Goal: Submit feedback/report problem: Submit feedback/report problem

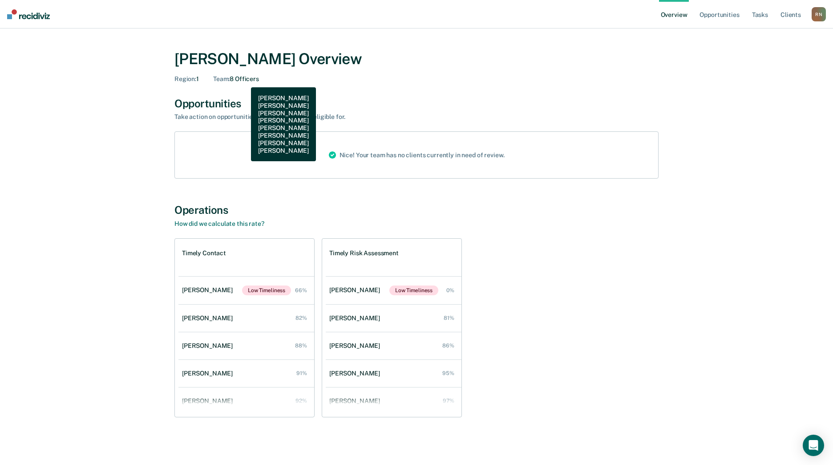
click at [244, 81] on div "Team : 8 Officers" at bounding box center [236, 79] width 46 height 8
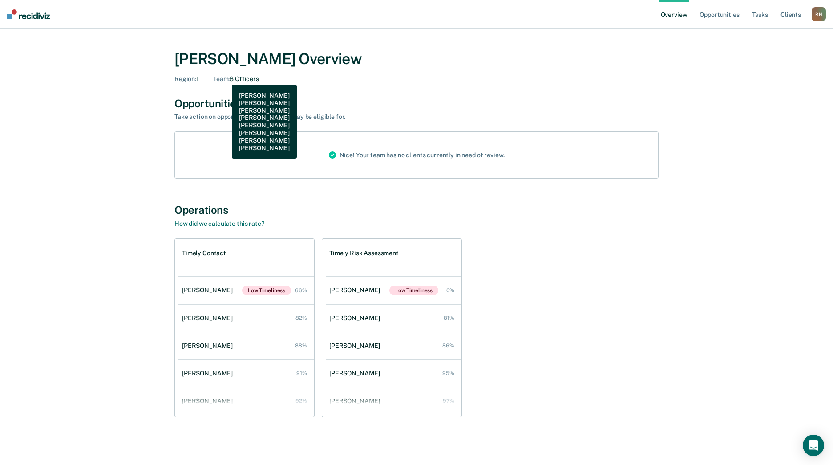
click at [225, 78] on span "Team :" at bounding box center [221, 78] width 16 height 7
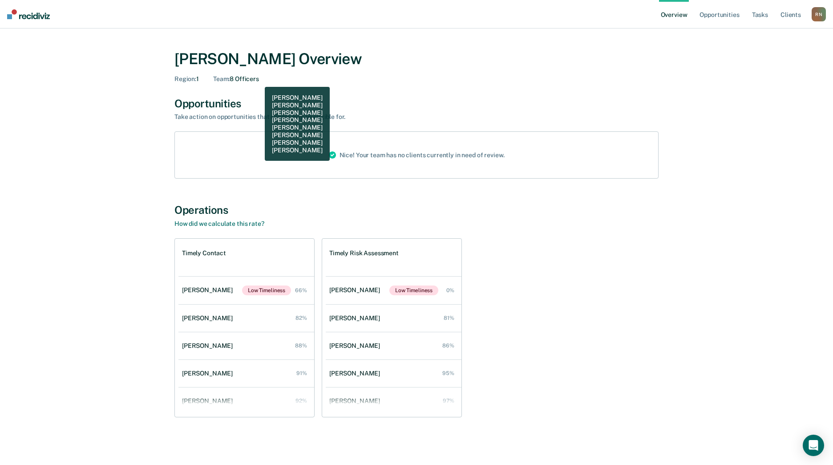
click at [258, 80] on div "Team : 8 Officers" at bounding box center [236, 79] width 46 height 8
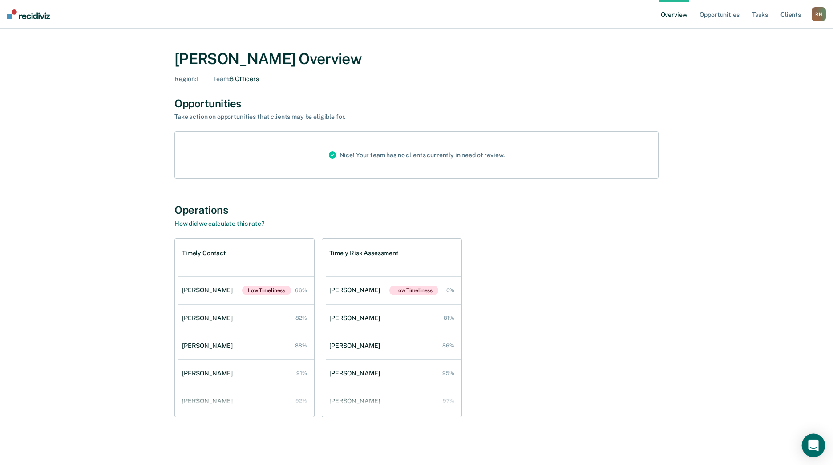
click at [813, 448] on icon "Open Intercom Messenger" at bounding box center [814, 445] width 10 height 12
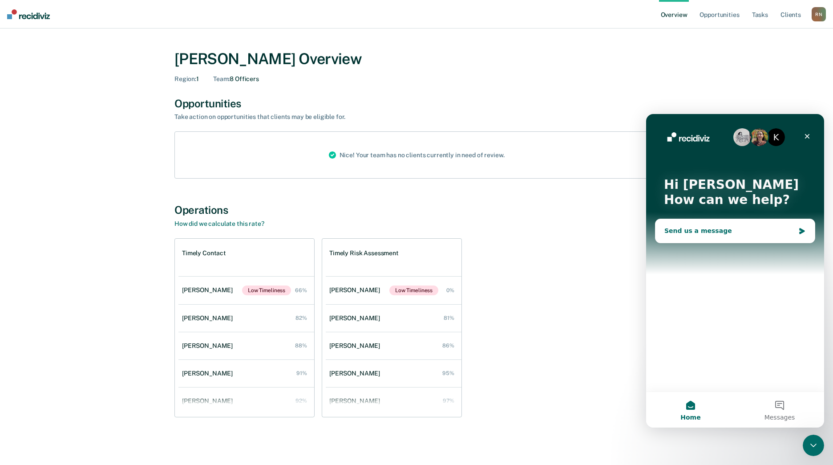
click at [729, 230] on div "Send us a message" at bounding box center [730, 230] width 130 height 9
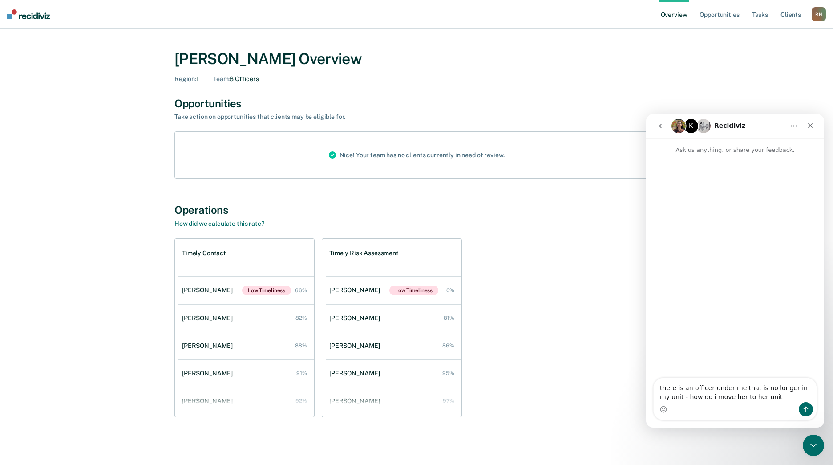
type textarea "there is an officer under me that is no longer in my unit - how do i move her t…"
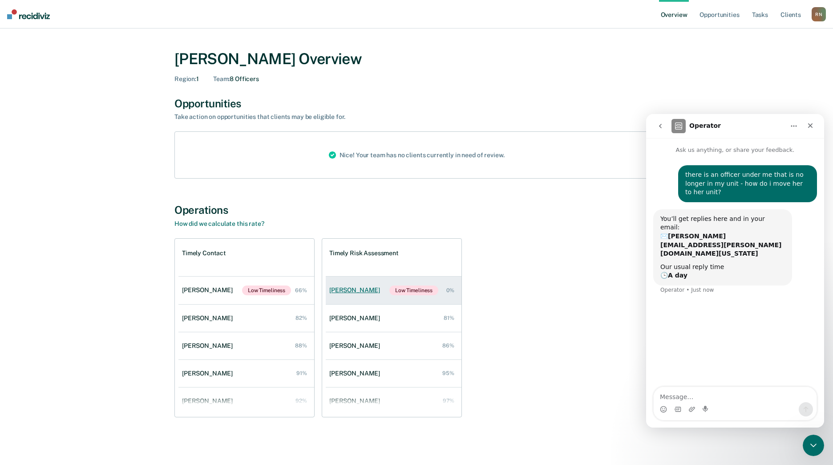
click at [343, 292] on div "[PERSON_NAME]" at bounding box center [356, 290] width 54 height 8
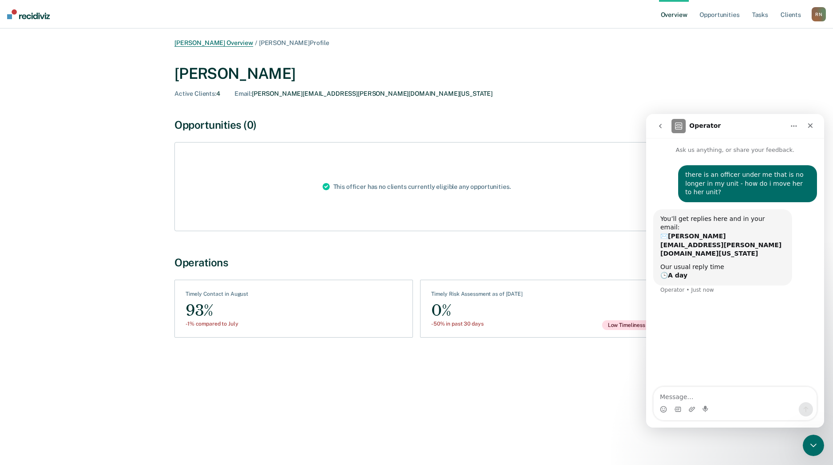
click at [194, 44] on link "[PERSON_NAME] Overview" at bounding box center [214, 43] width 79 height 8
